Goal: Information Seeking & Learning: Learn about a topic

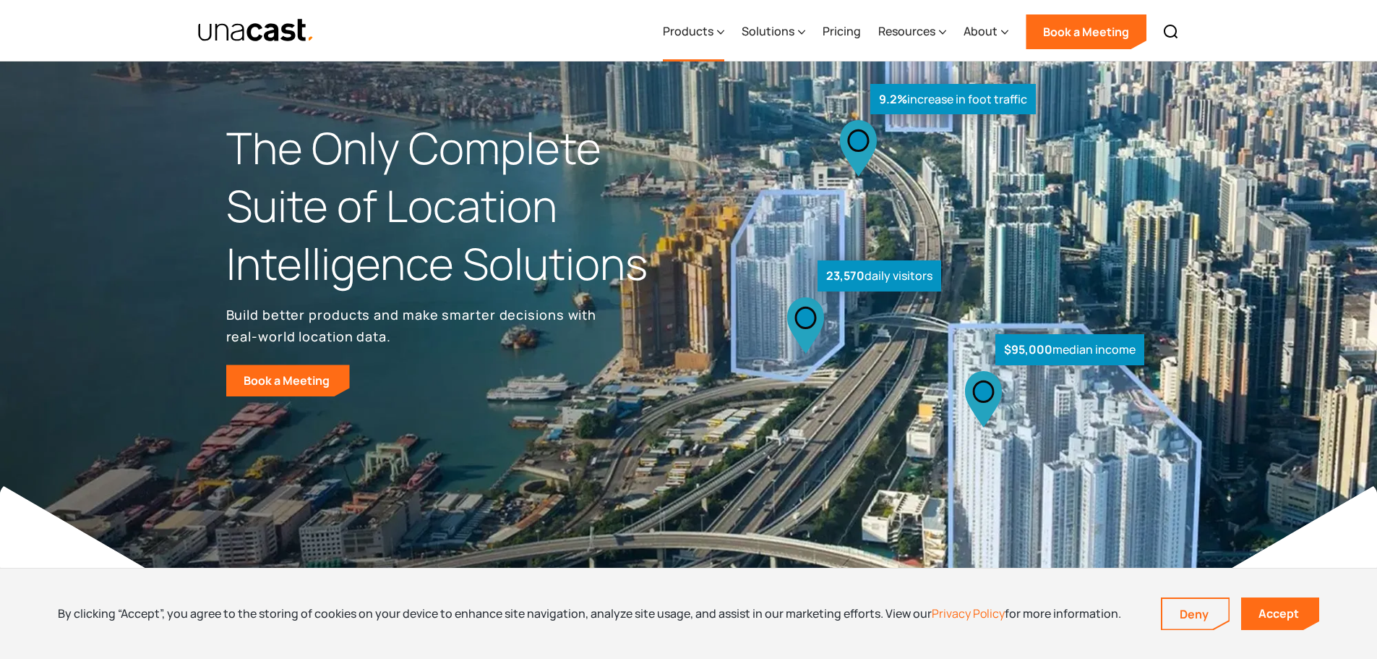
click at [720, 30] on icon at bounding box center [721, 32] width 7 height 4
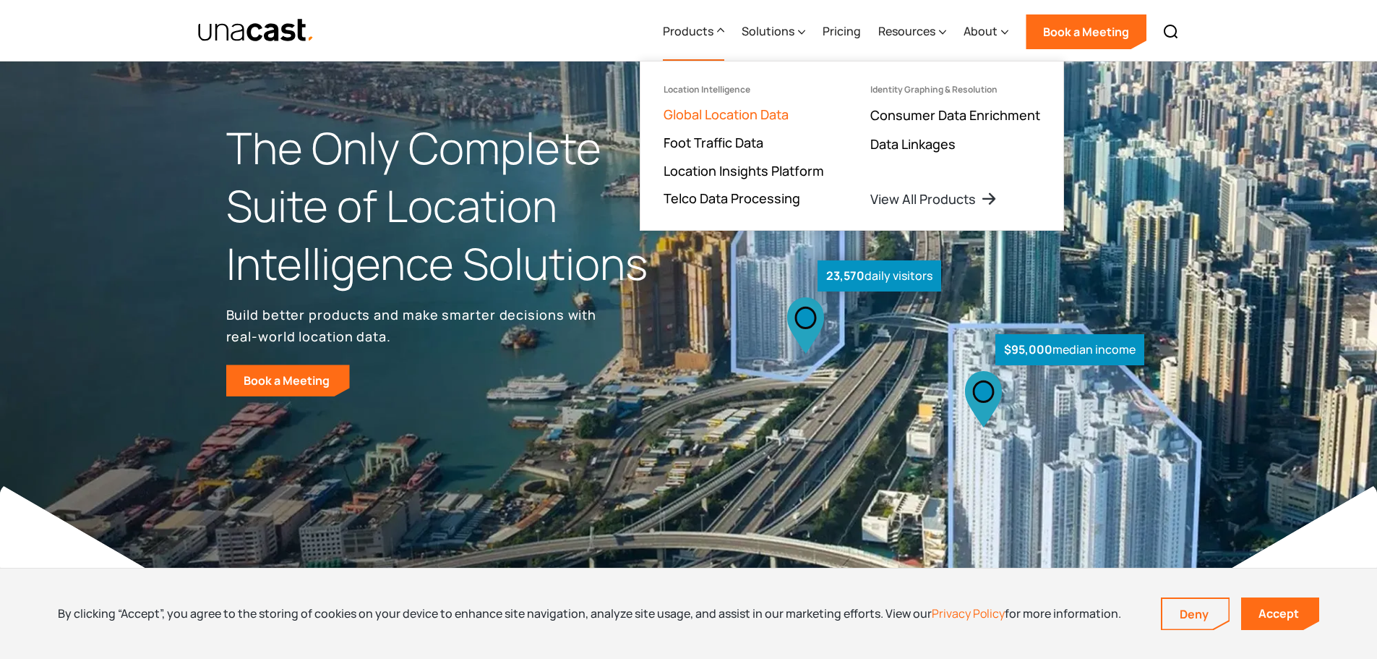
click at [752, 112] on link "Global Location Data" at bounding box center [726, 114] width 125 height 17
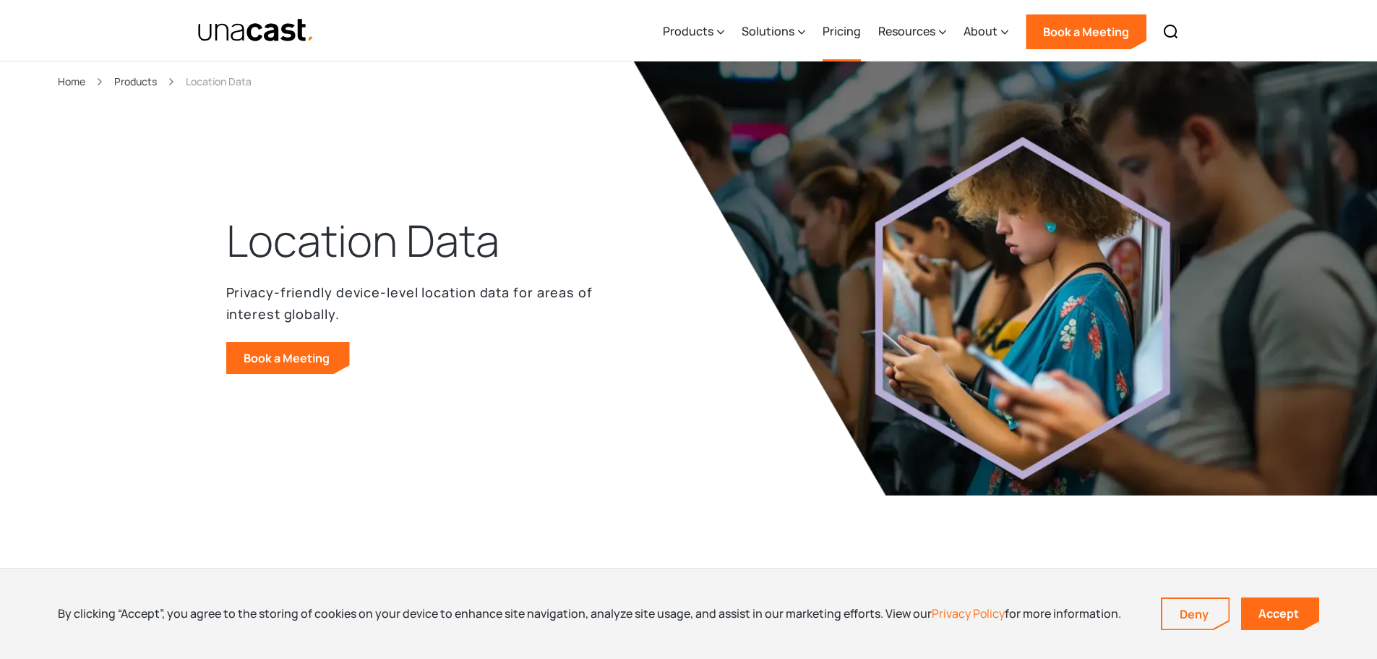
click at [843, 33] on link "Pricing" at bounding box center [842, 31] width 38 height 59
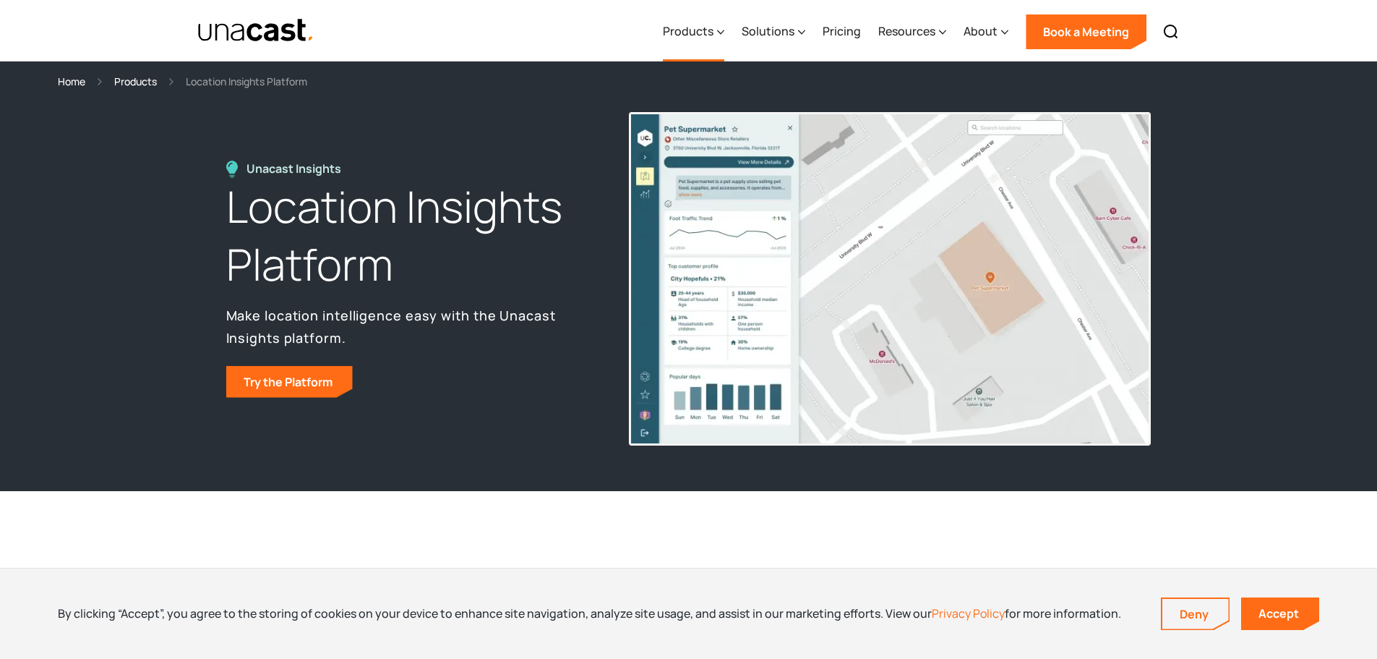
click at [718, 30] on div "Products" at bounding box center [693, 31] width 61 height 59
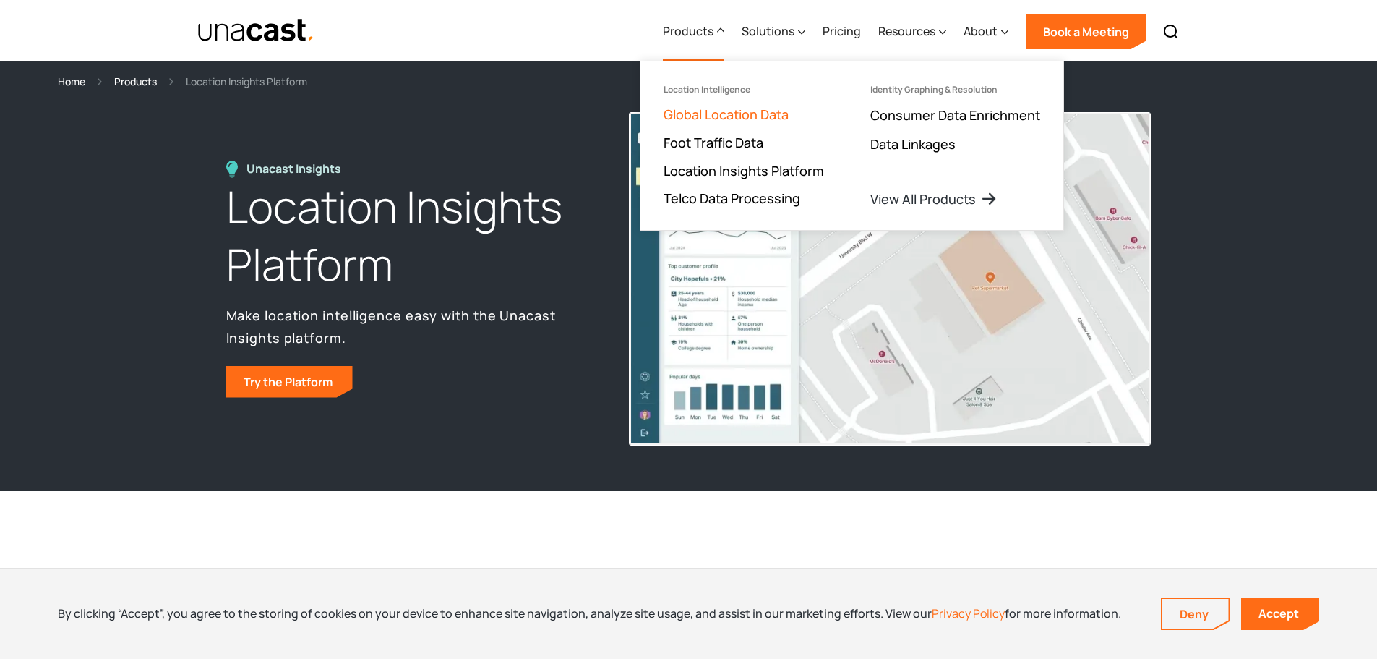
click at [733, 116] on link "Global Location Data" at bounding box center [726, 114] width 125 height 17
